Goal: Information Seeking & Learning: Check status

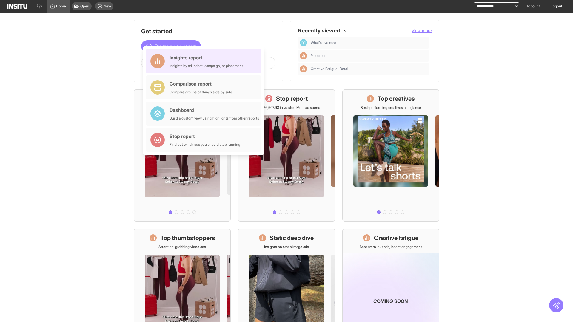
click at [205, 61] on div "Insights report Insights by ad, adset, campaign, or placement" at bounding box center [205, 61] width 73 height 14
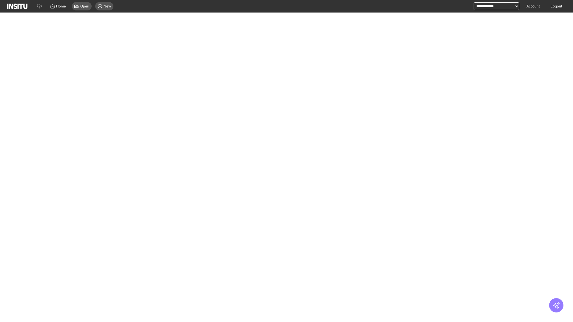
select select "**"
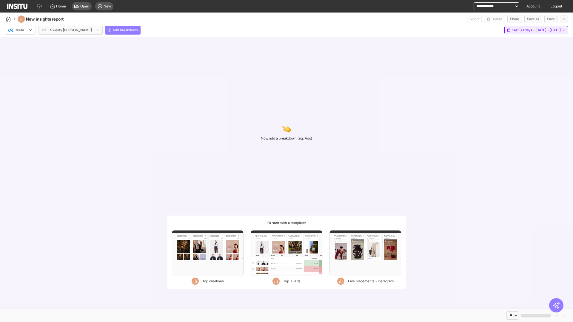
click at [524, 30] on span "Last 30 days - [DATE] - [DATE]" at bounding box center [536, 30] width 49 height 5
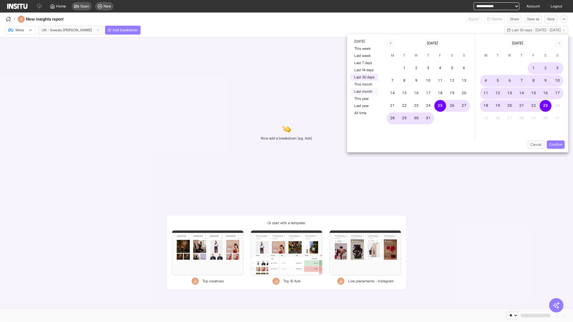
click at [364, 92] on button "Last month" at bounding box center [363, 91] width 27 height 7
